Goal: Check status: Check status

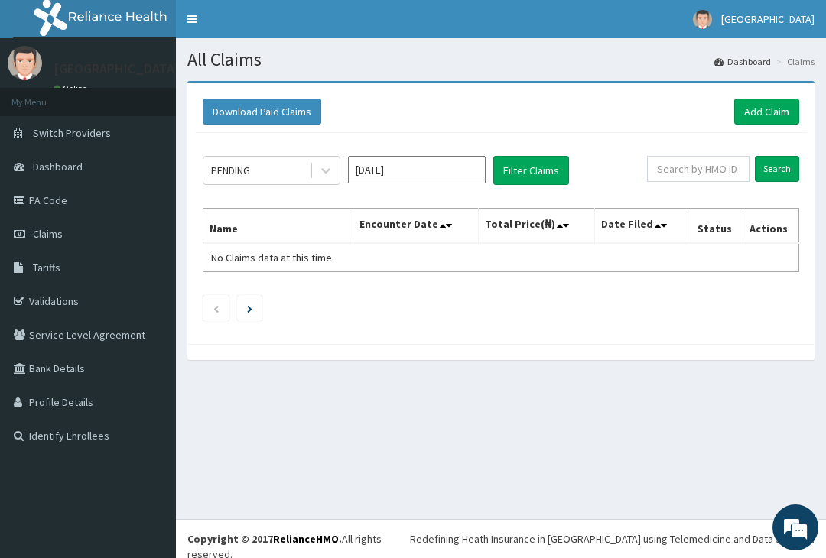
click at [442, 175] on input "[DATE]" at bounding box center [417, 170] width 138 height 28
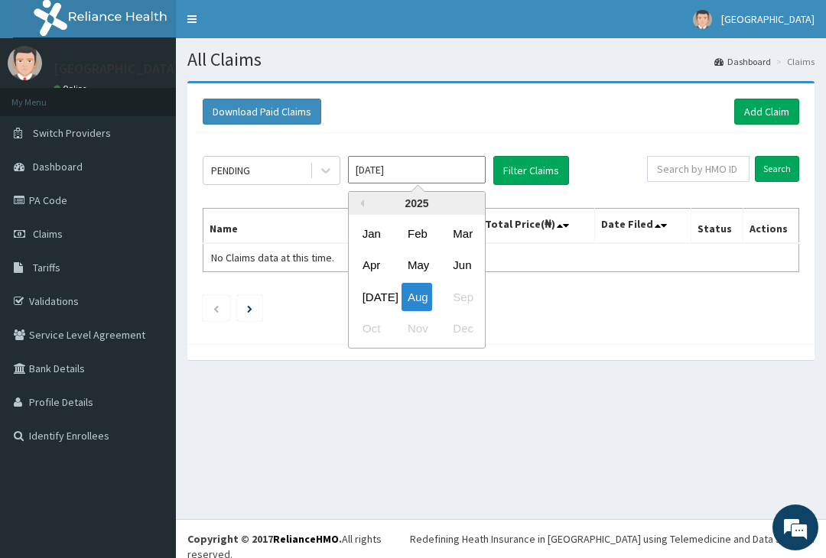
click at [371, 294] on div "[DATE]" at bounding box center [371, 297] width 31 height 28
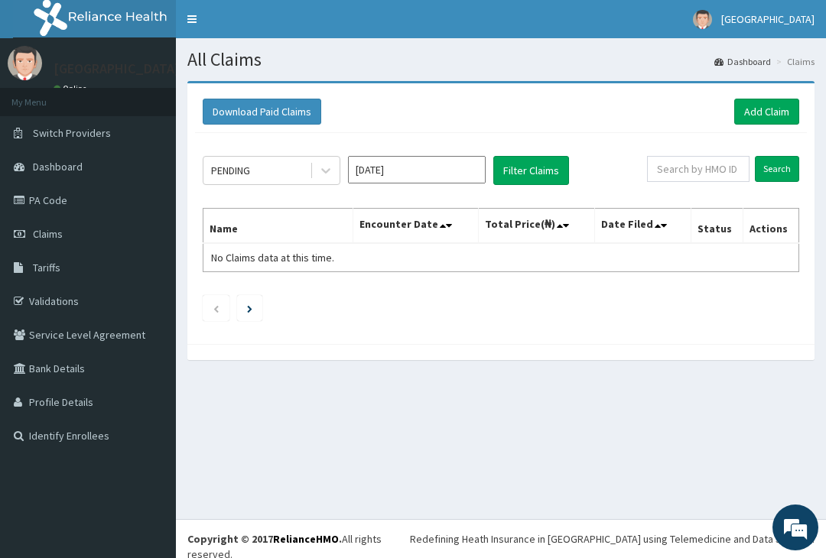
type input "[DATE]"
click at [327, 171] on icon at bounding box center [325, 171] width 9 height 5
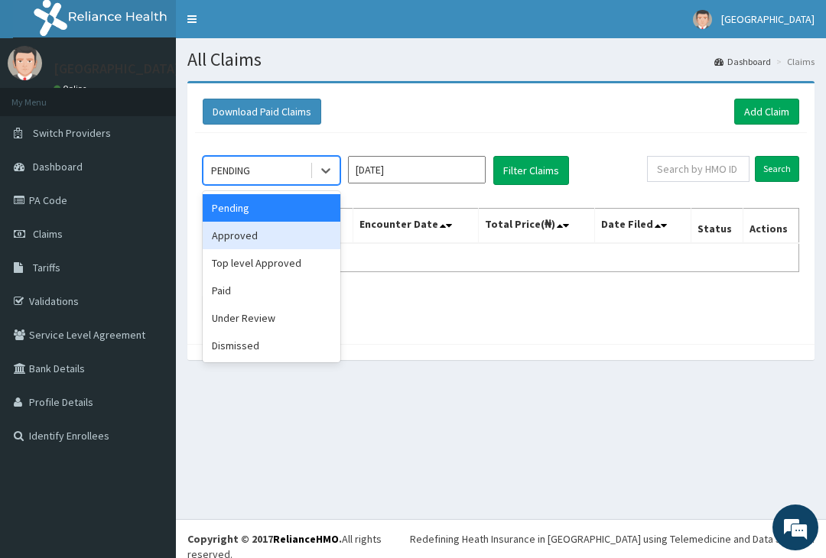
click at [289, 239] on div "Approved" at bounding box center [272, 236] width 138 height 28
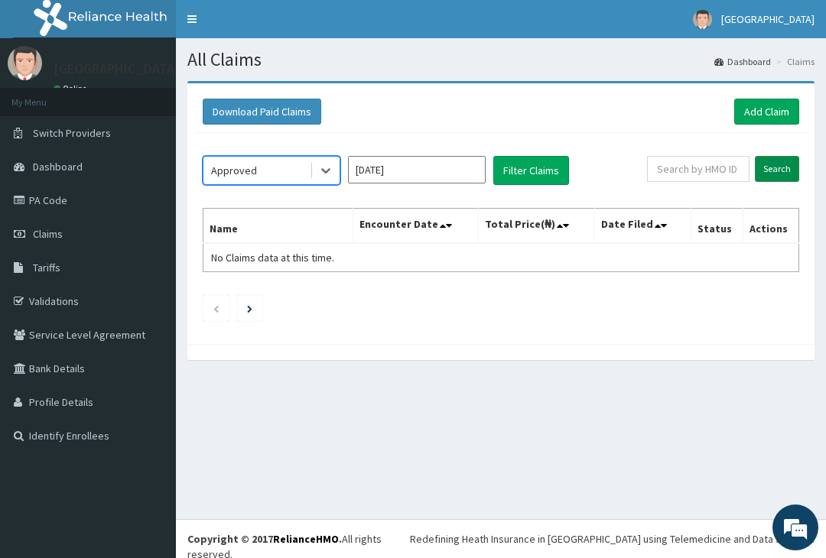
click at [779, 171] on input "Search" at bounding box center [777, 169] width 44 height 26
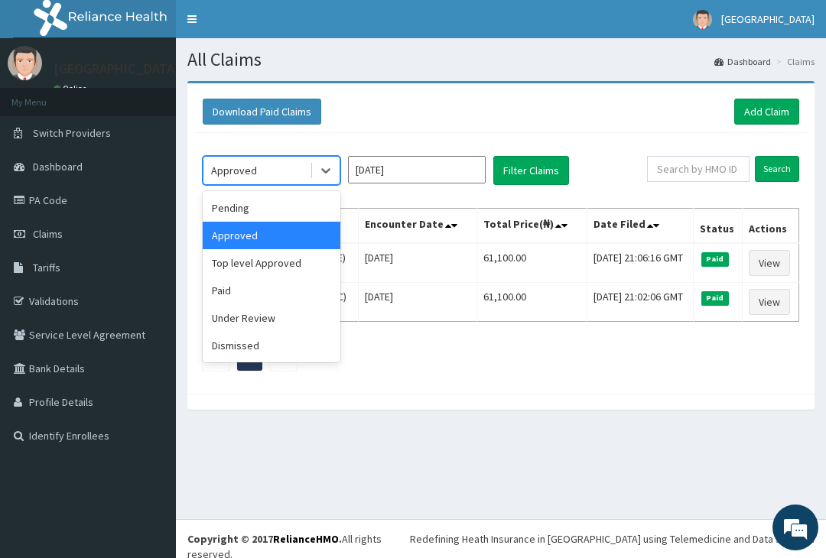
click at [268, 171] on div "Approved" at bounding box center [256, 170] width 106 height 24
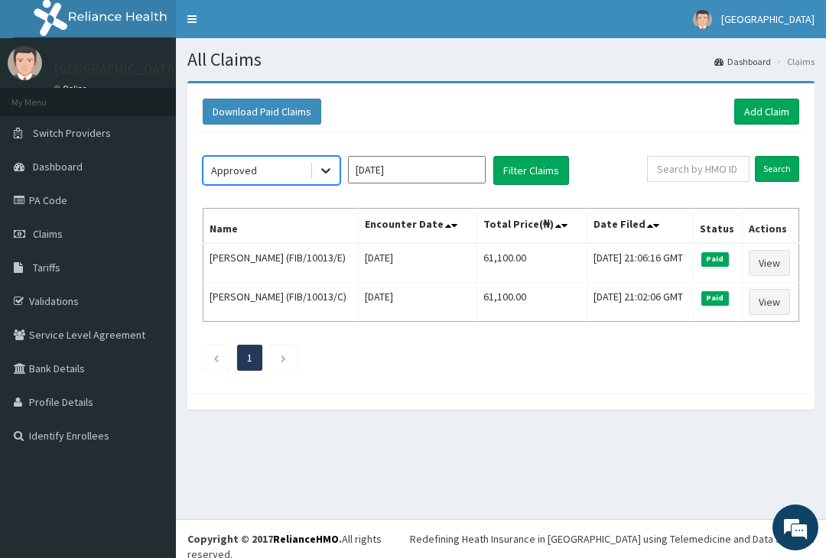
click at [329, 175] on icon at bounding box center [325, 170] width 15 height 15
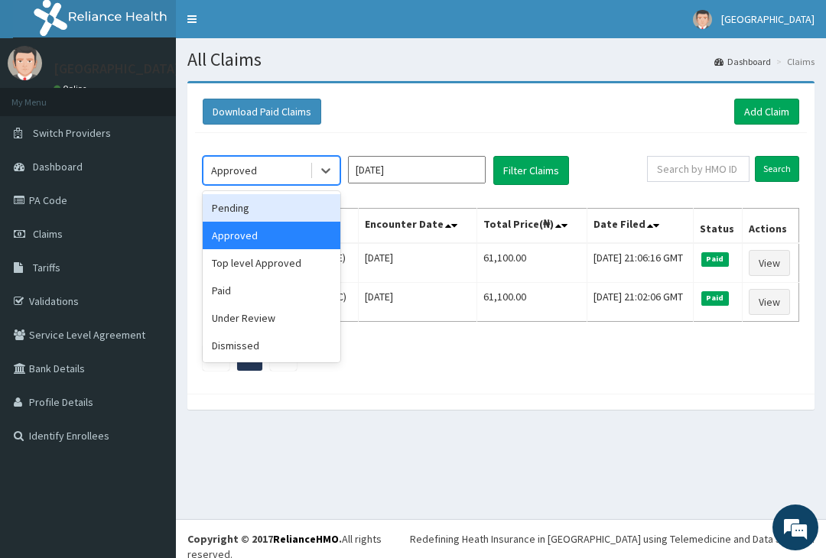
click at [265, 211] on div "Pending" at bounding box center [272, 208] width 138 height 28
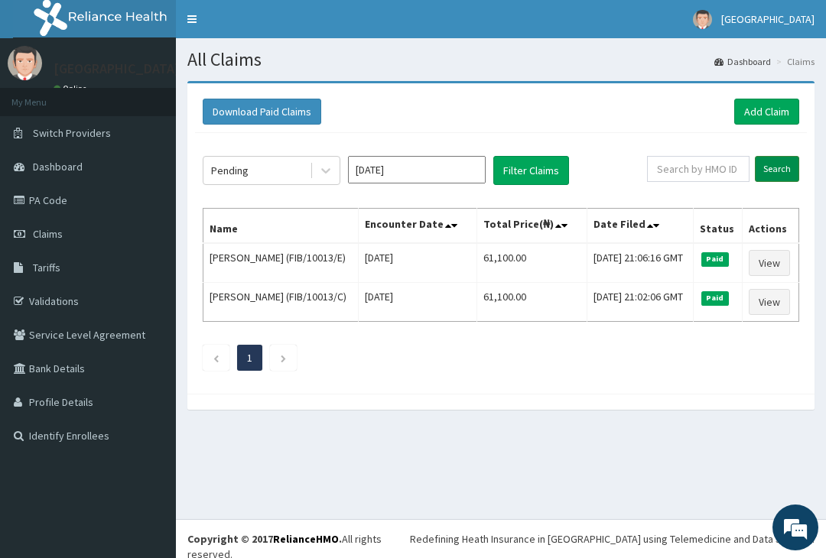
click at [778, 174] on input "Search" at bounding box center [777, 169] width 44 height 26
click at [297, 168] on div "Pending" at bounding box center [256, 170] width 106 height 24
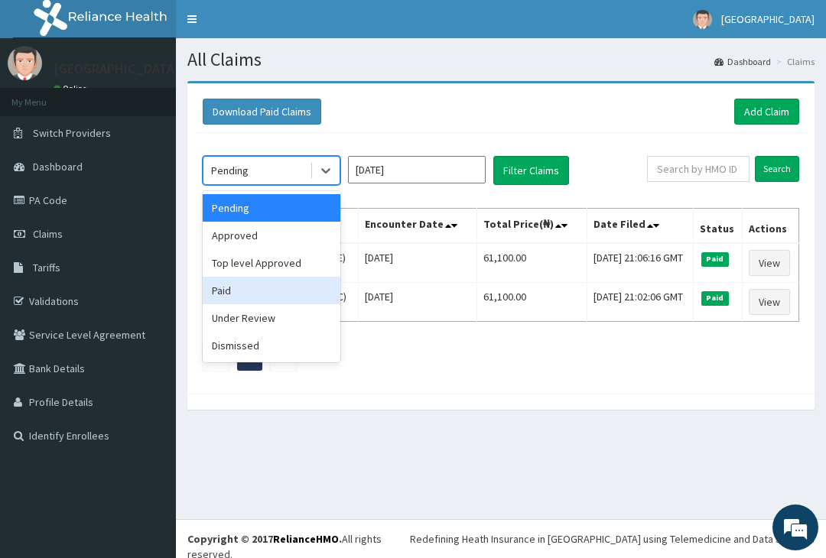
click at [252, 286] on div "Paid" at bounding box center [272, 291] width 138 height 28
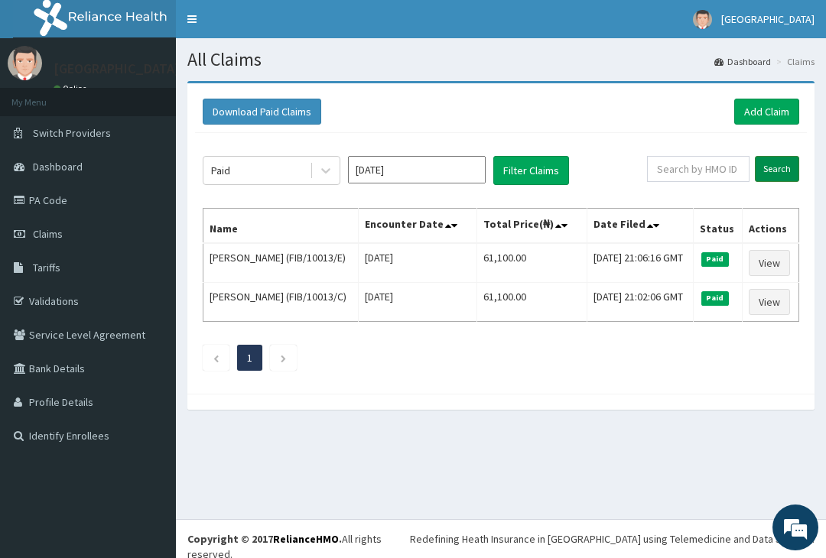
click at [769, 174] on input "Search" at bounding box center [777, 169] width 44 height 26
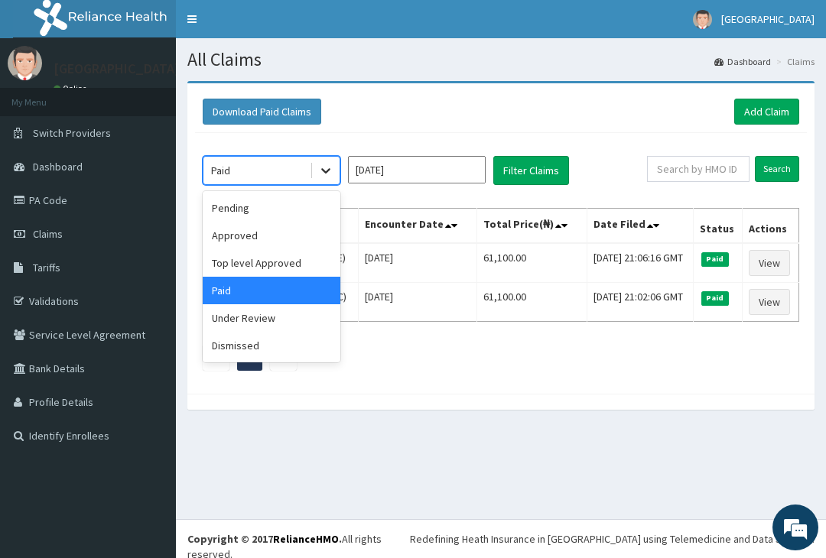
click at [325, 171] on icon at bounding box center [325, 171] width 9 height 5
click at [263, 319] on div "Under Review" at bounding box center [272, 318] width 138 height 28
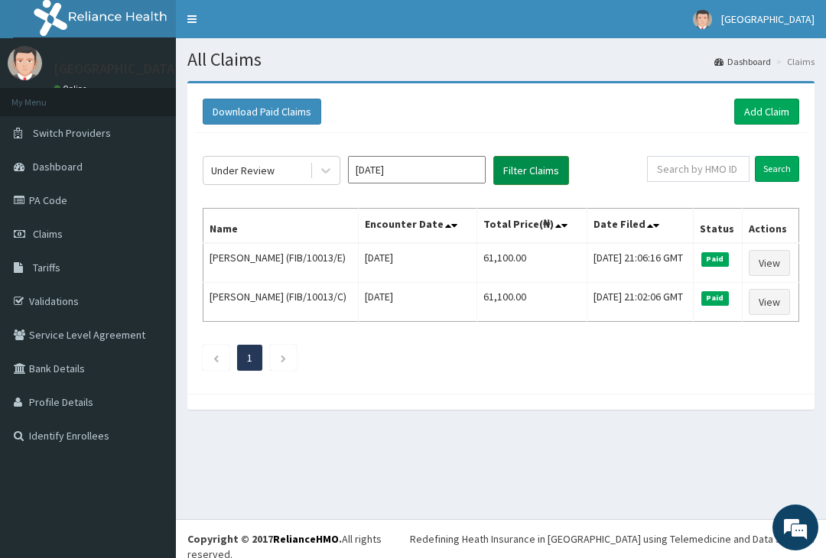
click at [514, 171] on button "Filter Claims" at bounding box center [531, 170] width 76 height 29
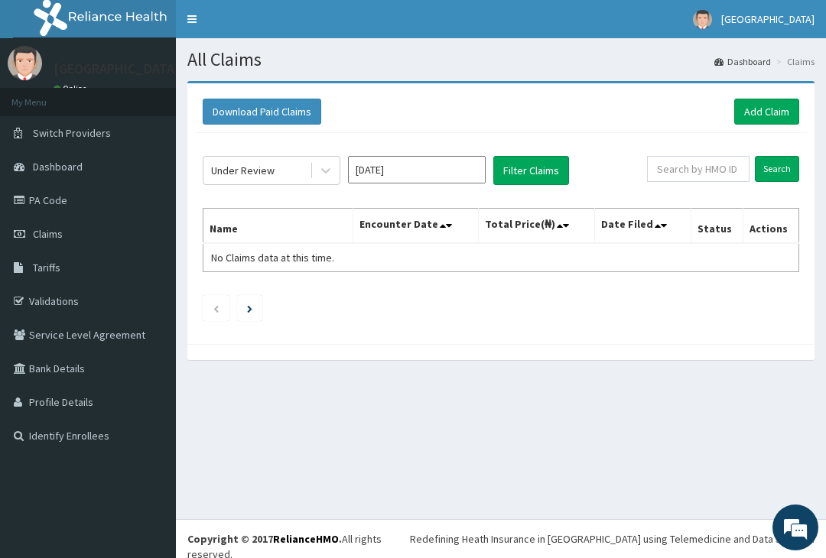
click at [265, 186] on div "Under Review [DATE] Filter Claims Search Name Encounter Date Total Price(₦) Dat…" at bounding box center [501, 234] width 612 height 203
click at [265, 175] on div "Under Review" at bounding box center [242, 170] width 63 height 15
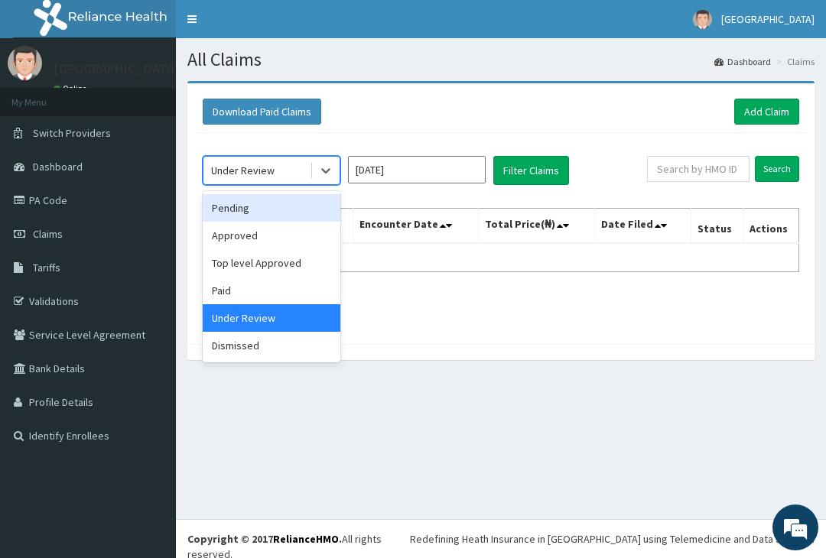
click at [245, 216] on div "Pending" at bounding box center [272, 208] width 138 height 28
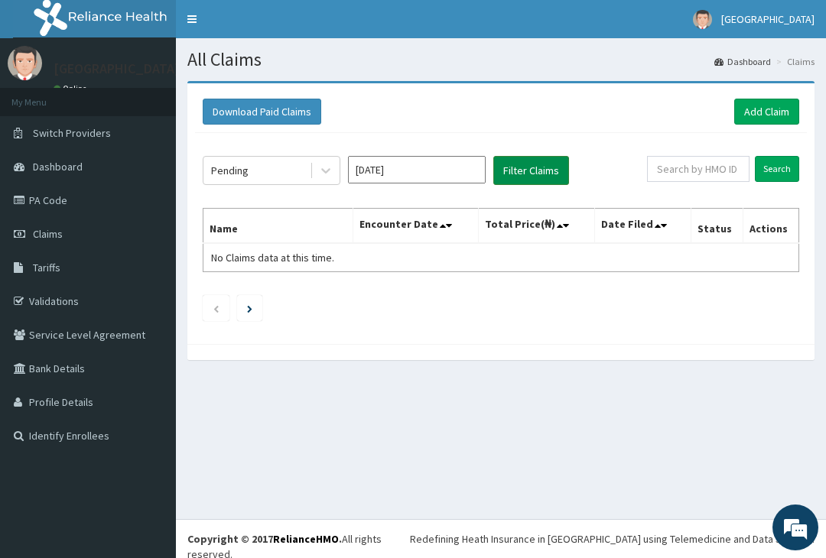
click at [501, 179] on button "Filter Claims" at bounding box center [531, 170] width 76 height 29
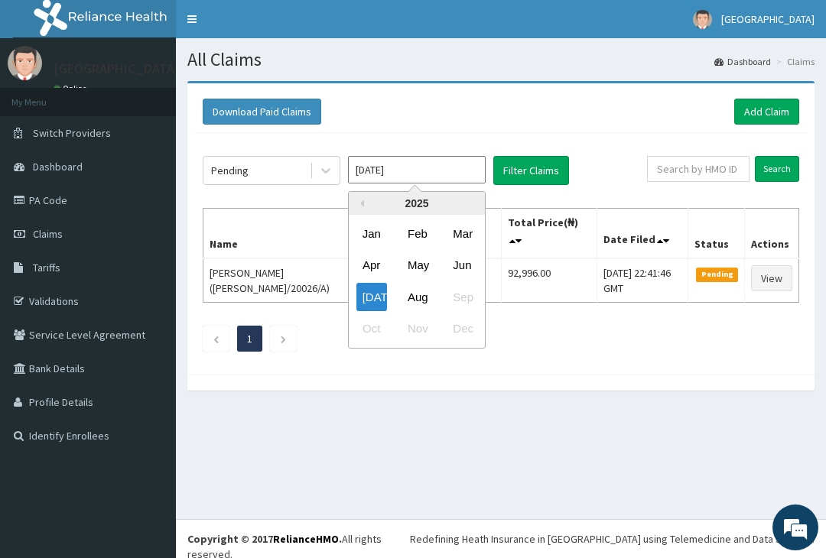
click at [415, 169] on input "[DATE]" at bounding box center [417, 170] width 138 height 28
click at [369, 294] on div "[DATE]" at bounding box center [371, 297] width 31 height 28
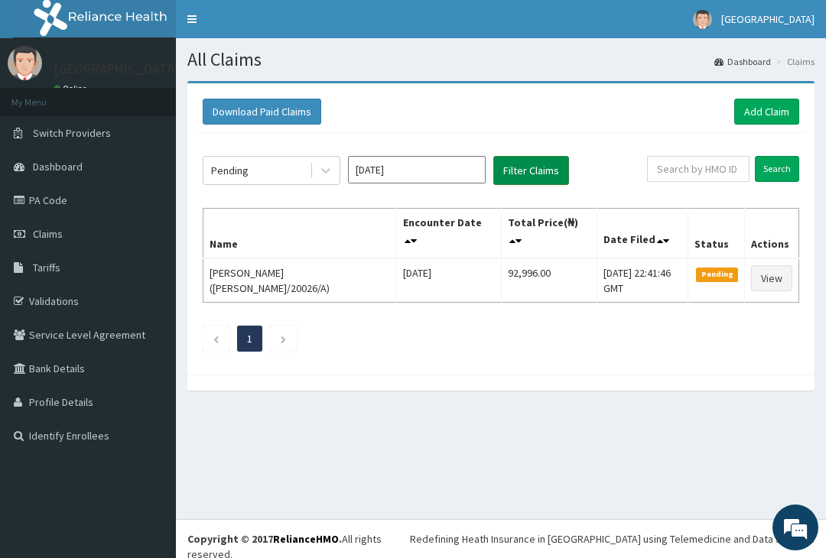
click at [519, 178] on button "Filter Claims" at bounding box center [531, 170] width 76 height 29
click at [289, 174] on div "Pending" at bounding box center [256, 170] width 106 height 24
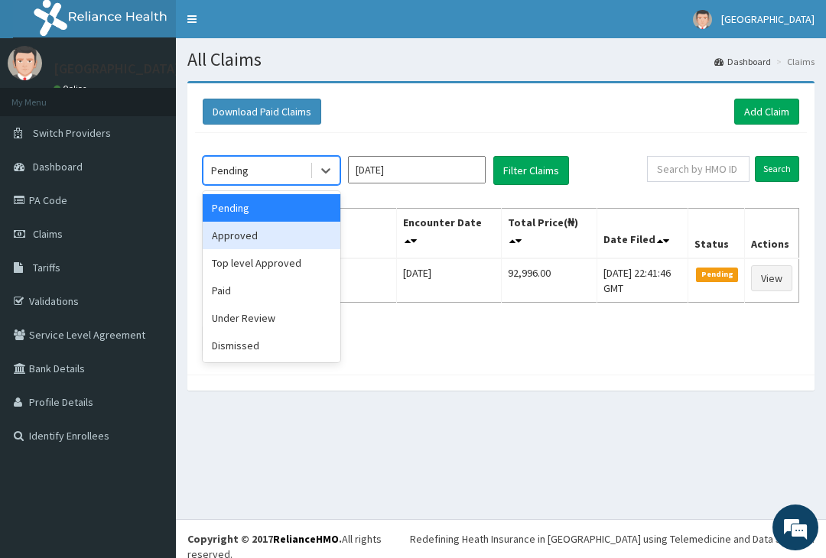
click at [253, 236] on div "Approved" at bounding box center [272, 236] width 138 height 28
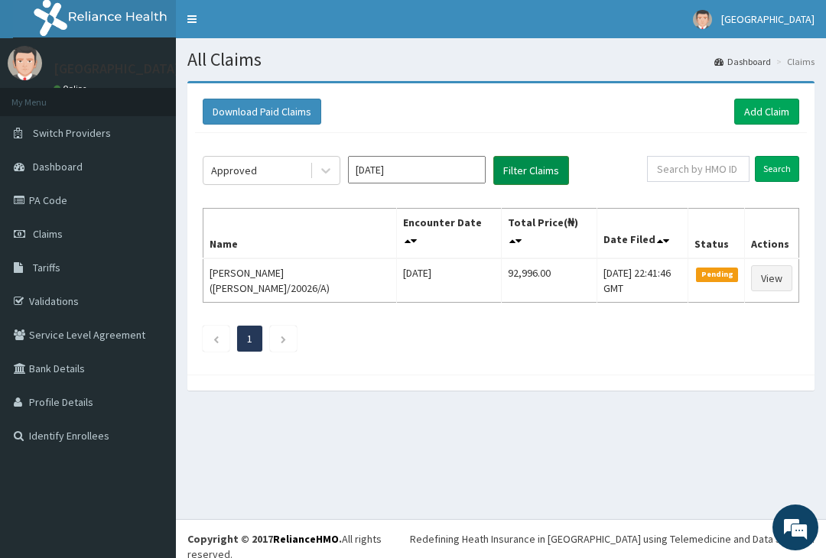
click at [509, 173] on button "Filter Claims" at bounding box center [531, 170] width 76 height 29
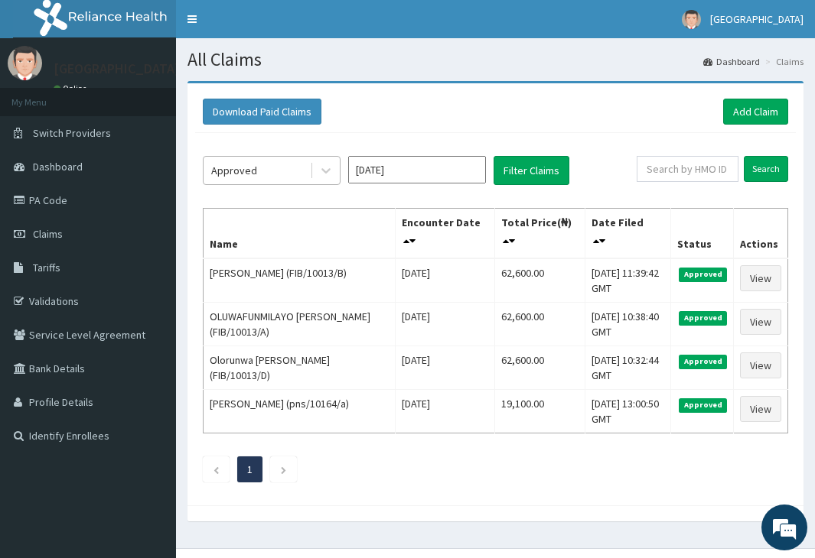
click at [263, 168] on div "Approved" at bounding box center [256, 170] width 106 height 24
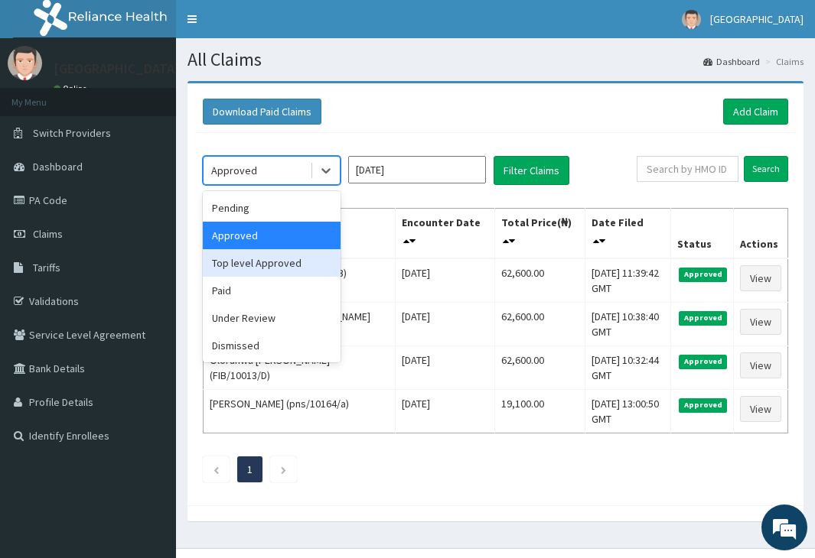
click at [231, 267] on div "Top level Approved" at bounding box center [272, 263] width 138 height 28
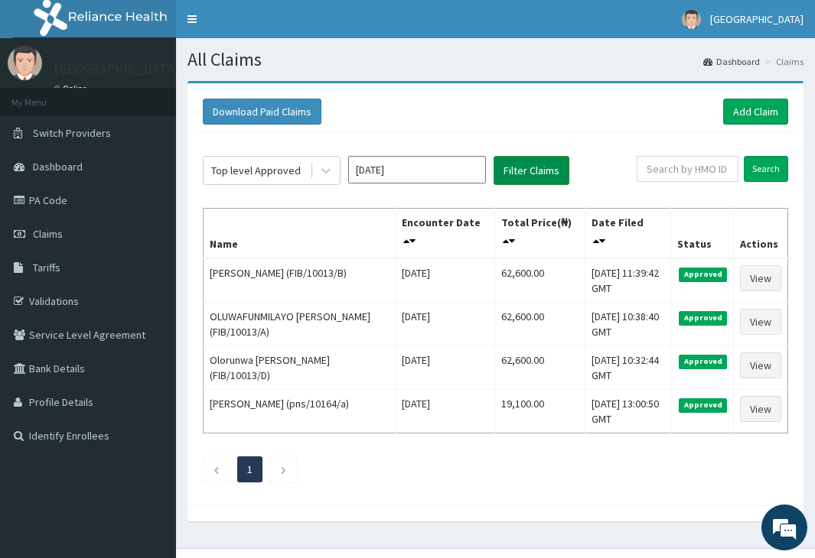
click at [510, 174] on button "Filter Claims" at bounding box center [531, 170] width 76 height 29
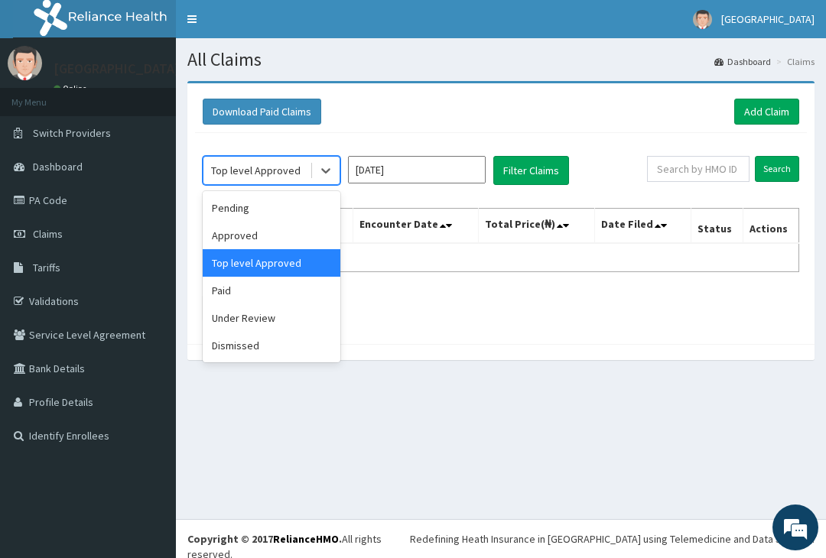
click at [286, 179] on div "Top level Approved" at bounding box center [256, 170] width 106 height 24
click at [253, 289] on div "Paid" at bounding box center [272, 291] width 138 height 28
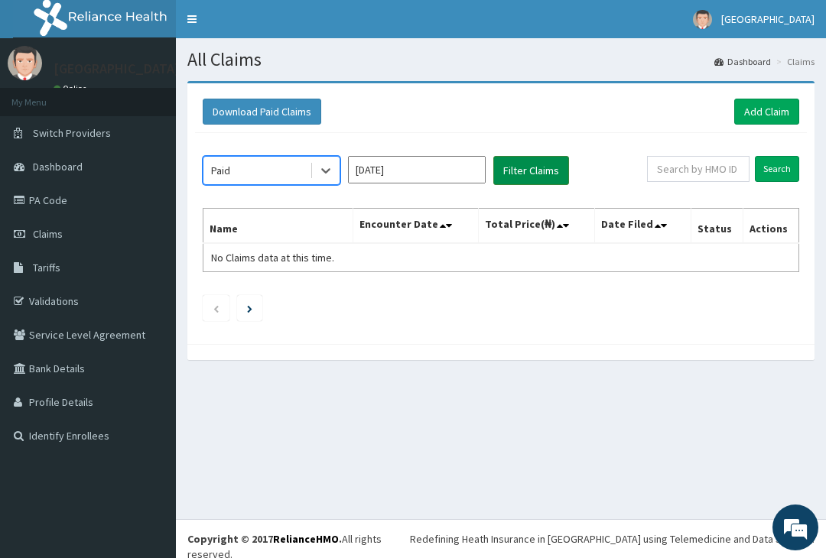
click at [505, 180] on button "Filter Claims" at bounding box center [531, 170] width 76 height 29
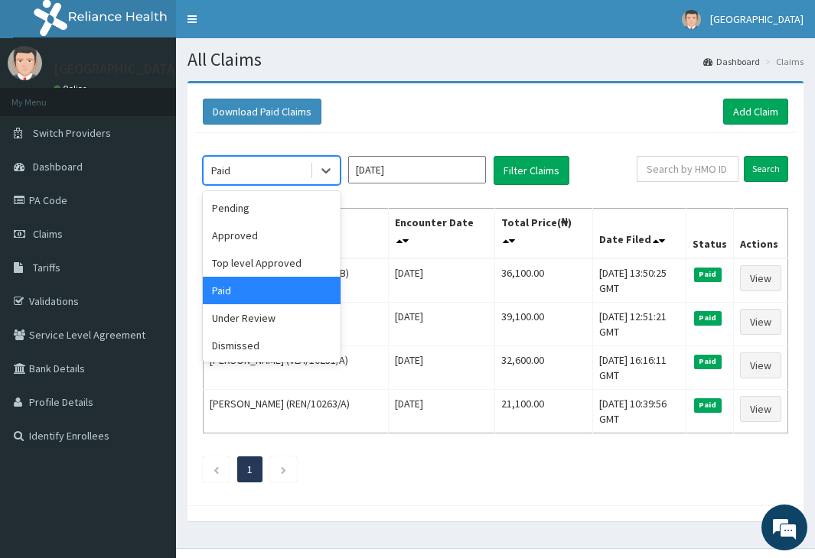
click at [281, 178] on div "Paid" at bounding box center [256, 170] width 106 height 24
click at [258, 325] on div "Under Review" at bounding box center [272, 318] width 138 height 28
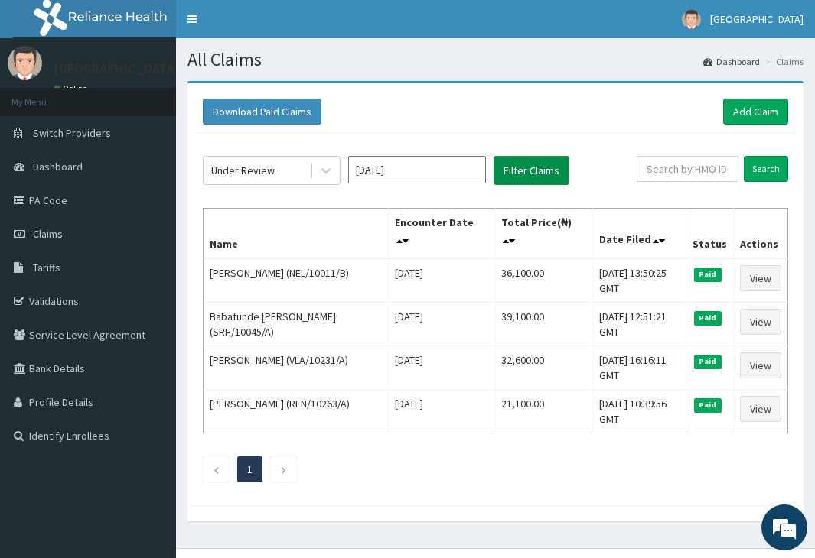
click at [499, 164] on button "Filter Claims" at bounding box center [531, 170] width 76 height 29
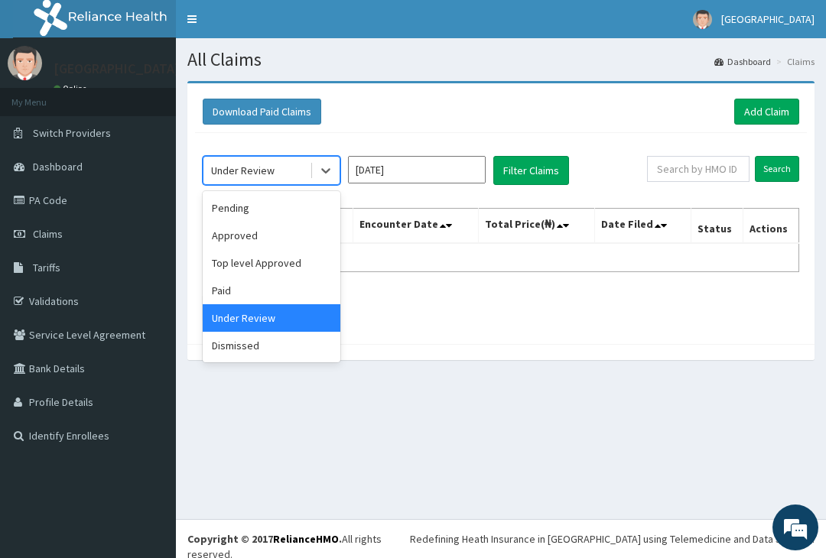
click at [236, 175] on div "Under Review" at bounding box center [242, 170] width 63 height 15
click at [226, 210] on div "Pending" at bounding box center [272, 208] width 138 height 28
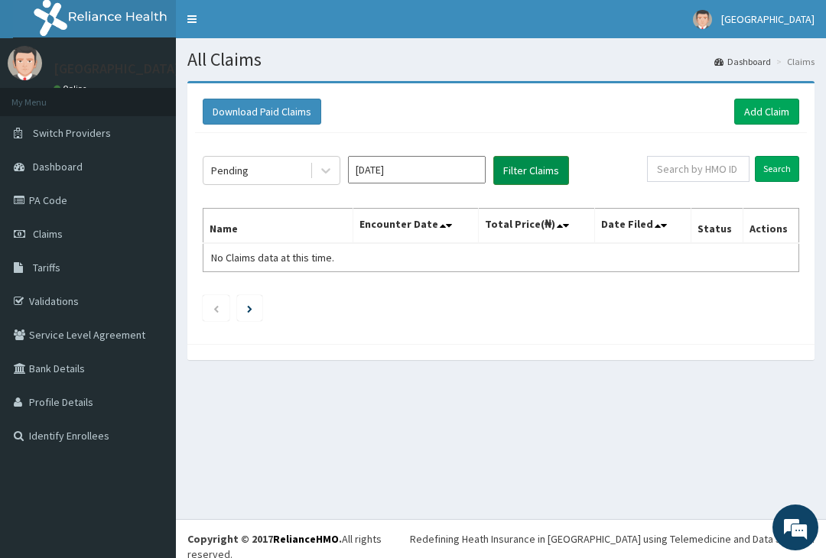
click at [514, 168] on button "Filter Claims" at bounding box center [531, 170] width 76 height 29
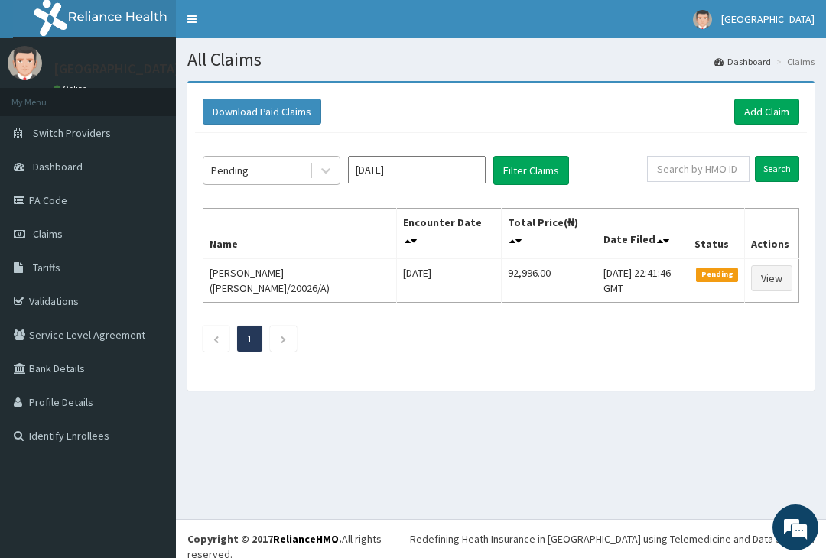
click at [261, 174] on div "Pending" at bounding box center [256, 170] width 106 height 24
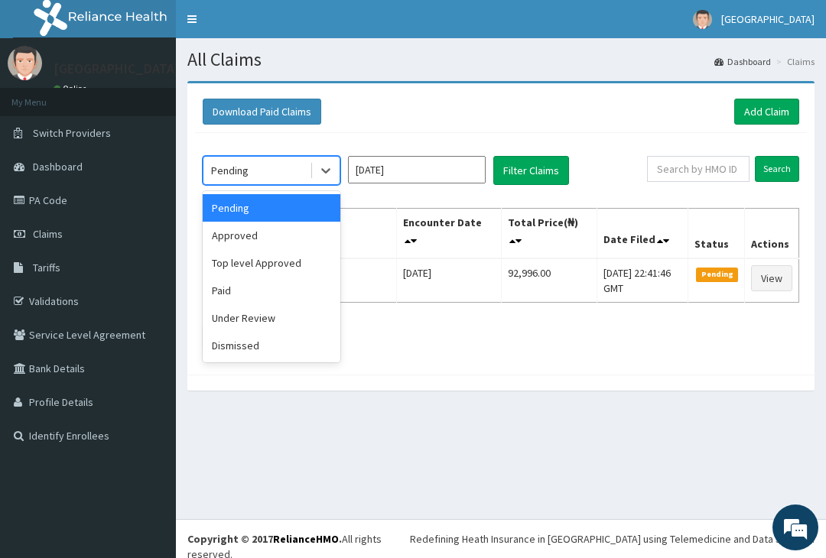
click at [404, 106] on div "Download Paid Claims Add Claim" at bounding box center [501, 112] width 597 height 26
click at [282, 174] on div "Pending" at bounding box center [256, 170] width 106 height 24
click at [257, 206] on div "Pending" at bounding box center [272, 208] width 138 height 28
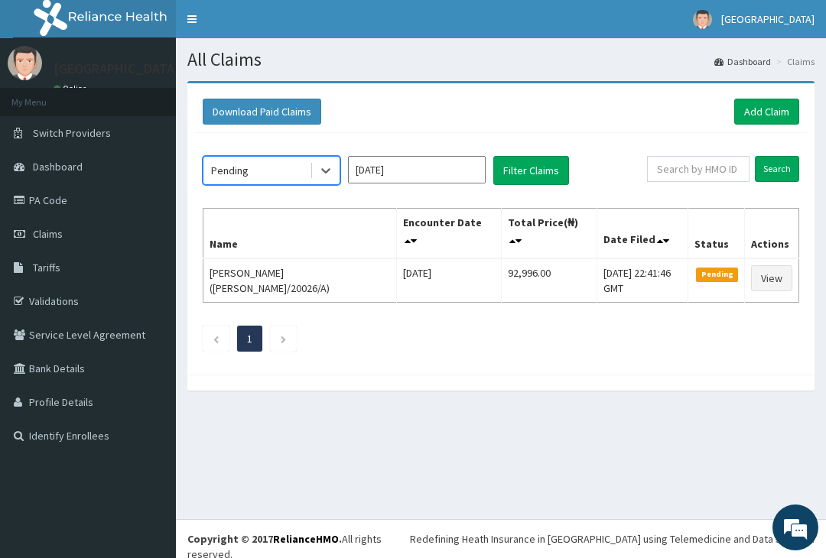
click at [290, 167] on div "Pending" at bounding box center [256, 170] width 106 height 24
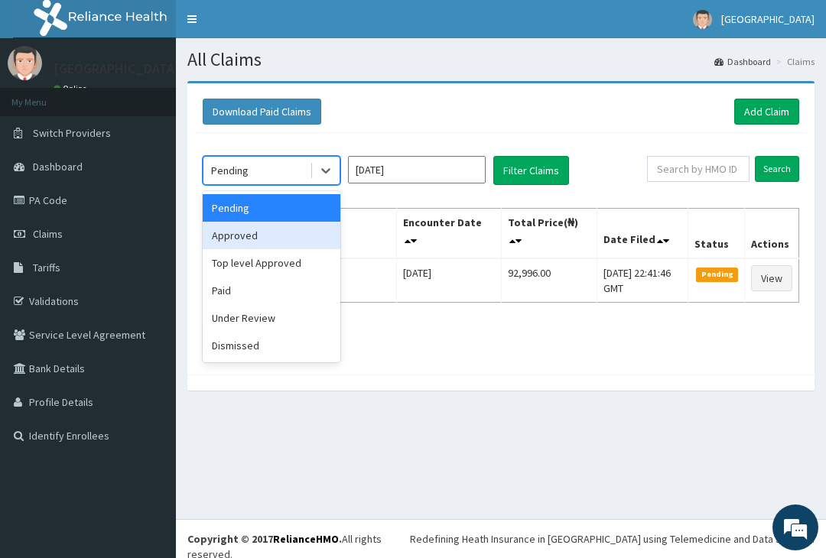
click at [260, 226] on div "Approved" at bounding box center [272, 236] width 138 height 28
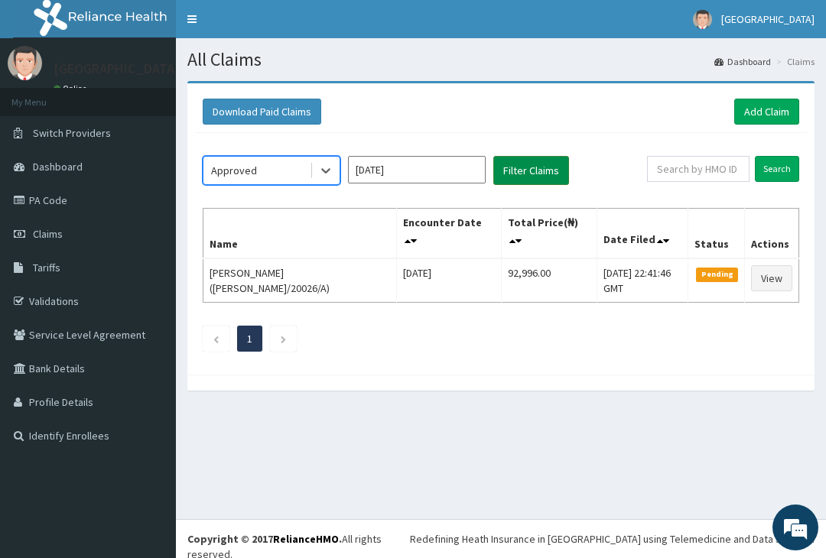
click at [515, 164] on button "Filter Claims" at bounding box center [531, 170] width 76 height 29
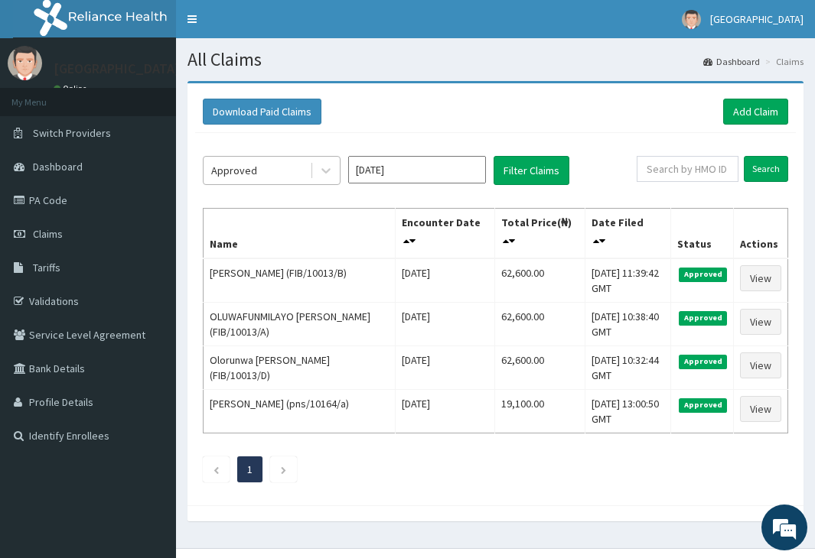
click at [277, 162] on div "Approved" at bounding box center [256, 170] width 106 height 24
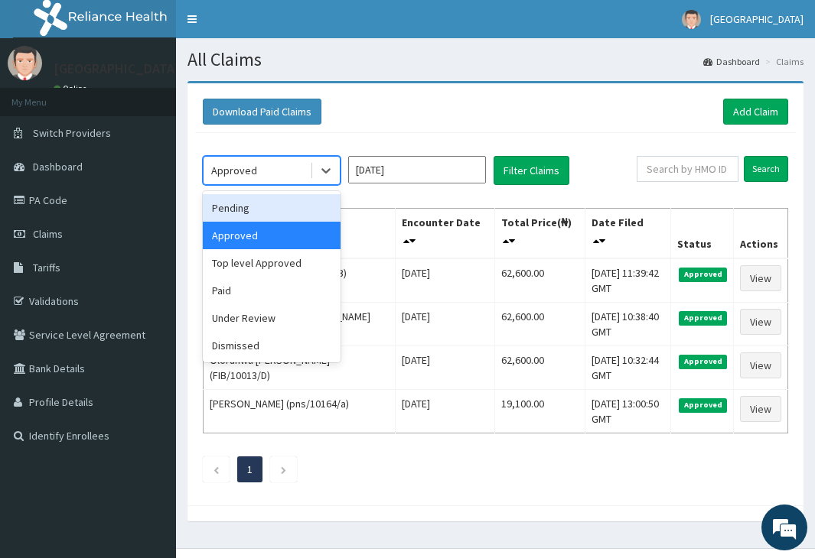
click at [476, 109] on div "Download Paid Claims Add Claim" at bounding box center [495, 112] width 585 height 26
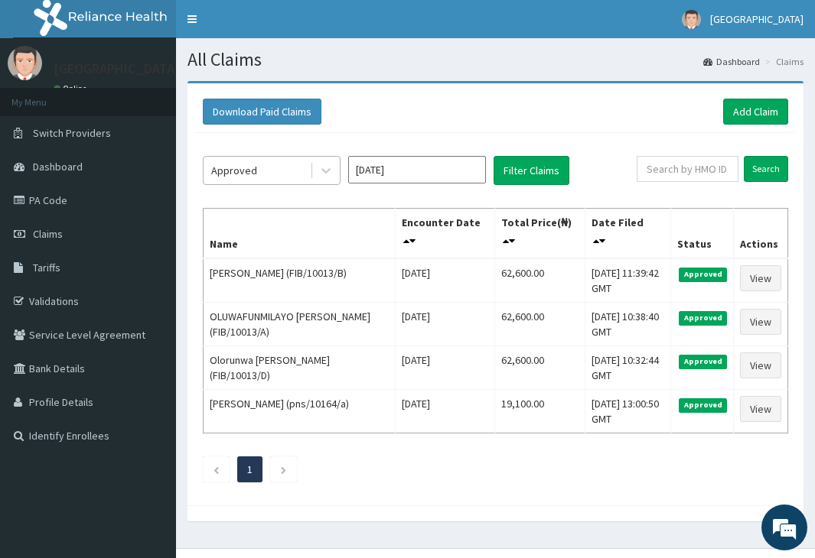
click at [252, 167] on div "Approved" at bounding box center [234, 170] width 46 height 15
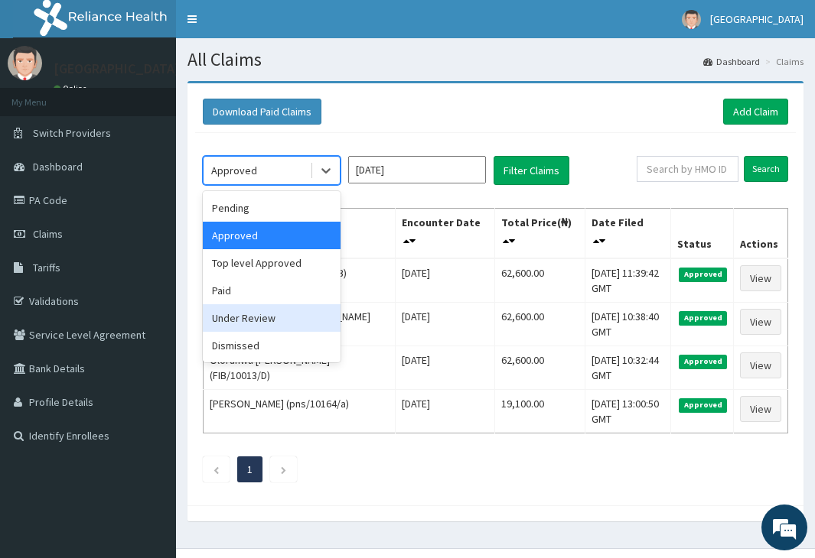
click at [233, 308] on div "Under Review" at bounding box center [272, 318] width 138 height 28
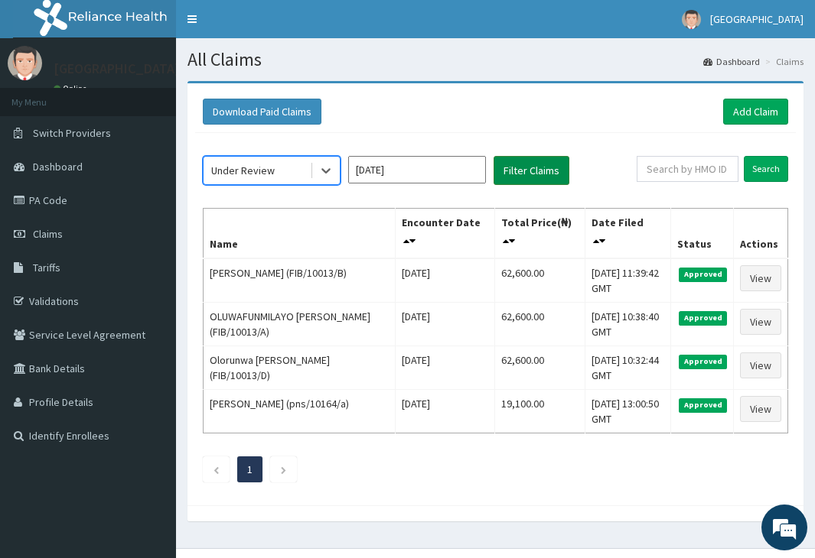
click at [510, 177] on button "Filter Claims" at bounding box center [531, 170] width 76 height 29
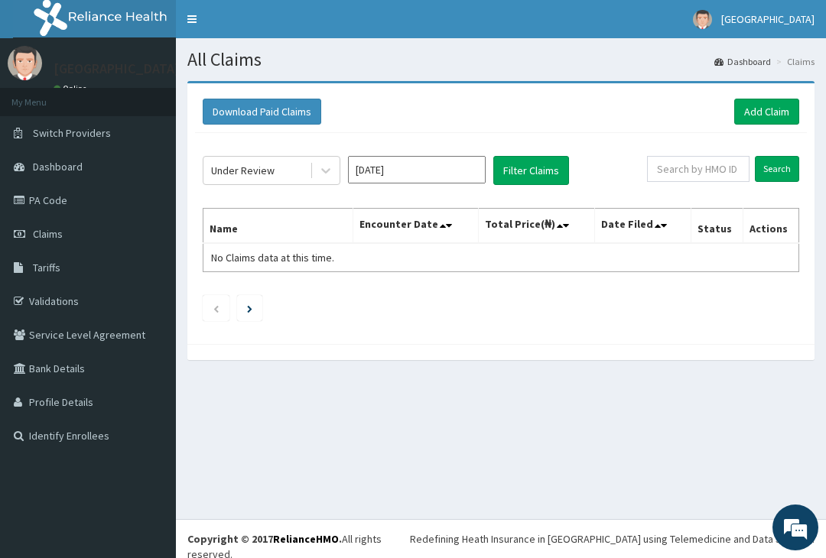
click at [425, 177] on input "[DATE]" at bounding box center [417, 170] width 138 height 28
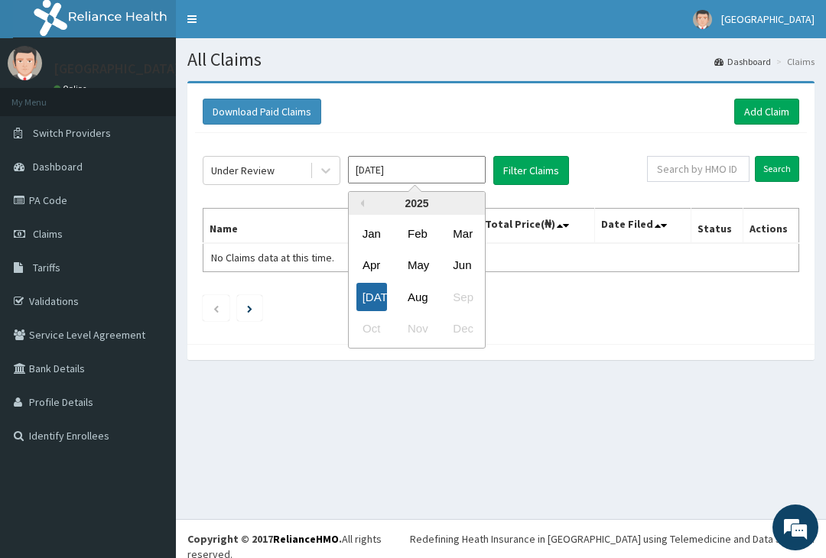
click at [366, 294] on div "[DATE]" at bounding box center [371, 297] width 31 height 28
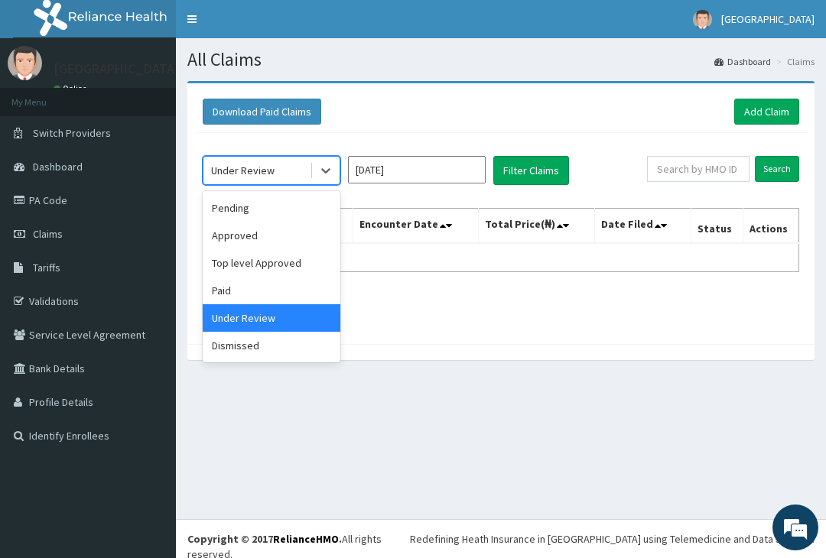
click at [242, 181] on div "Under Review" at bounding box center [256, 170] width 106 height 24
click at [234, 201] on div "Pending" at bounding box center [272, 208] width 138 height 28
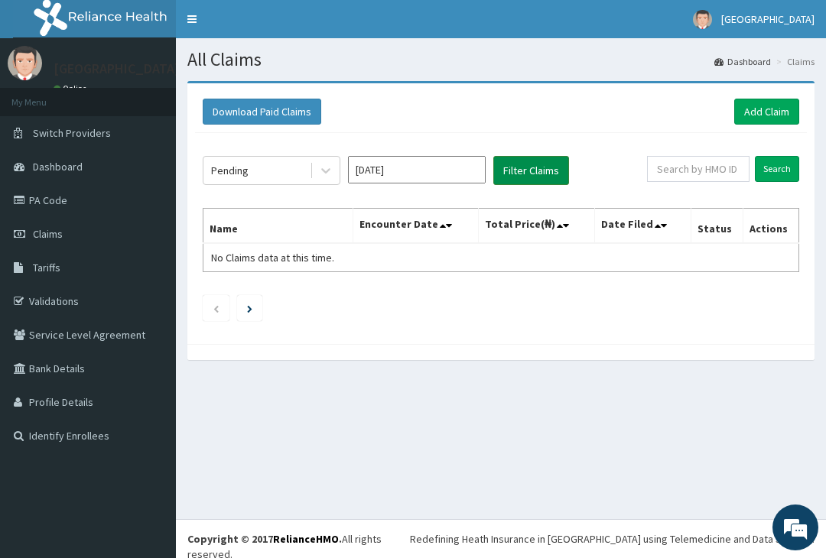
click at [513, 171] on button "Filter Claims" at bounding box center [531, 170] width 76 height 29
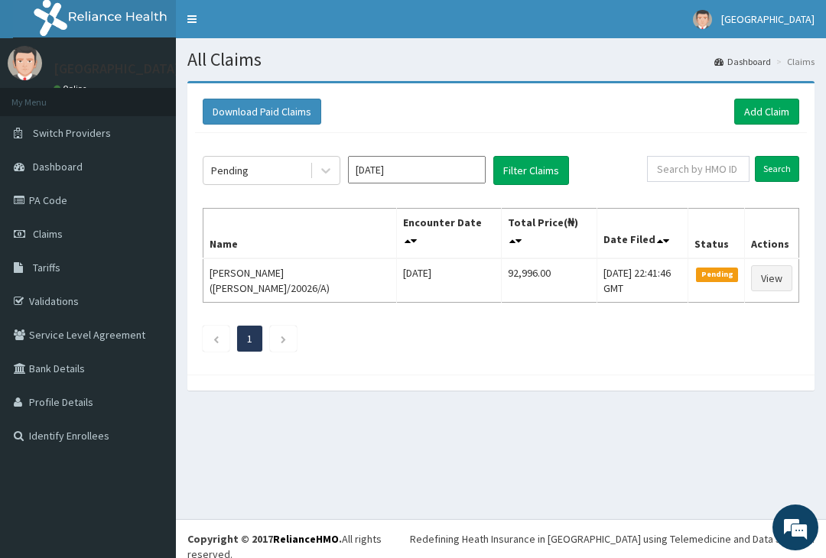
click at [791, 474] on div "All Claims Dashboard Claims Download Paid Claims Add Claim × Note you can only …" at bounding box center [501, 278] width 650 height 481
